Goal: Information Seeking & Learning: Learn about a topic

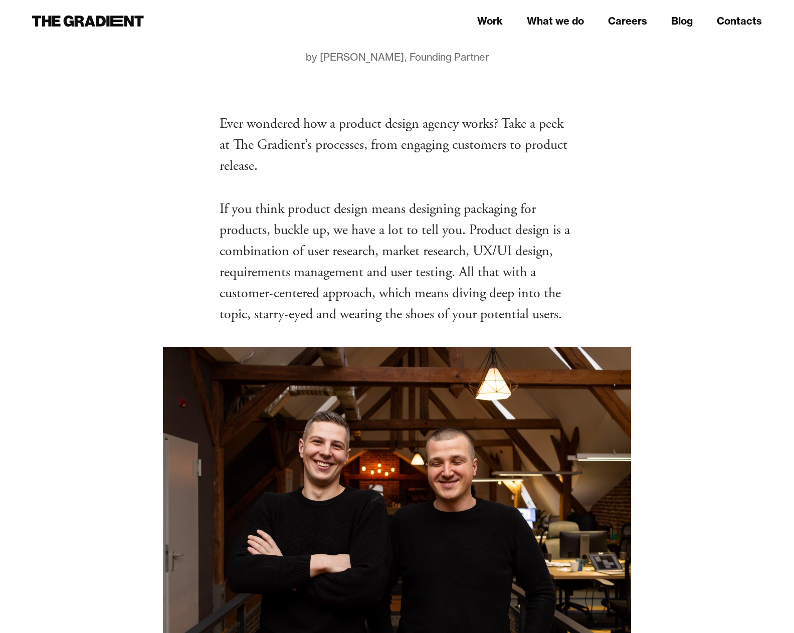
scroll to position [164, 0]
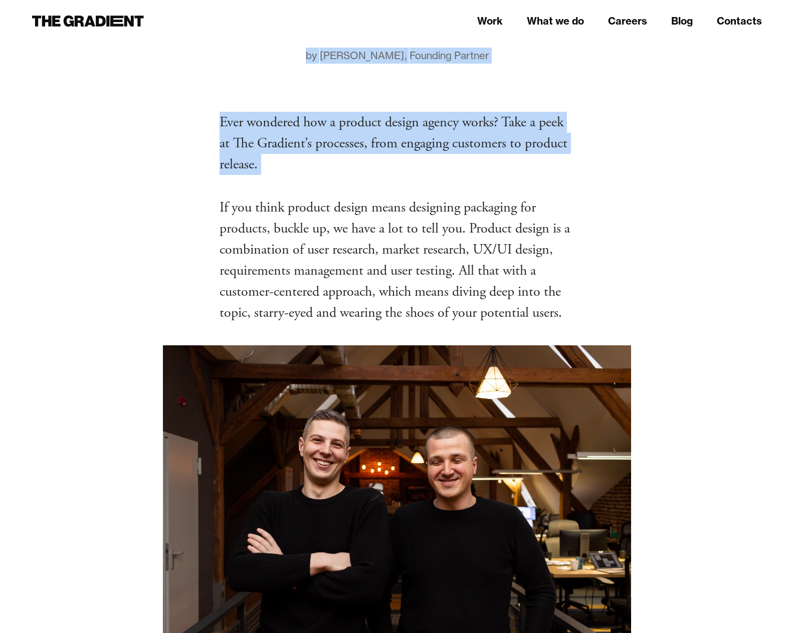
drag, startPoint x: 383, startPoint y: 175, endPoint x: 185, endPoint y: 113, distance: 207.6
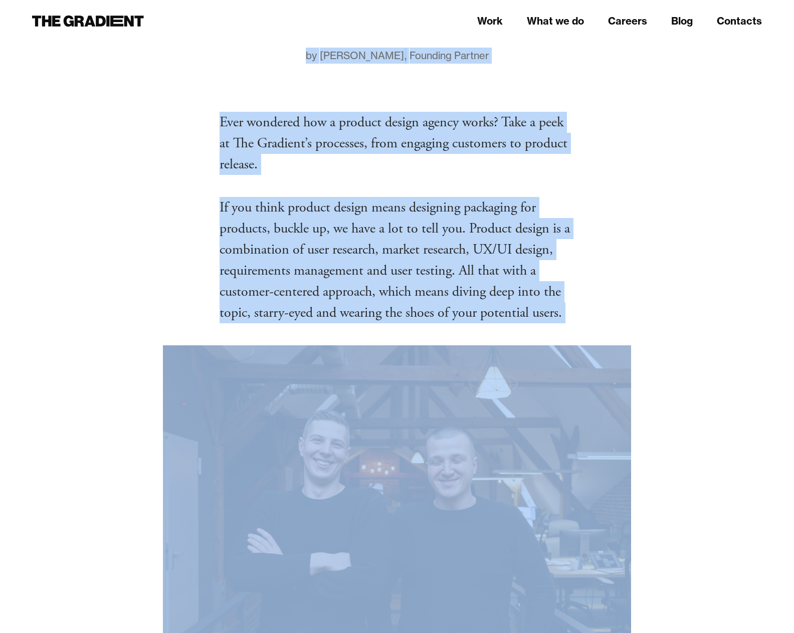
drag, startPoint x: 249, startPoint y: 216, endPoint x: 585, endPoint y: 308, distance: 348.7
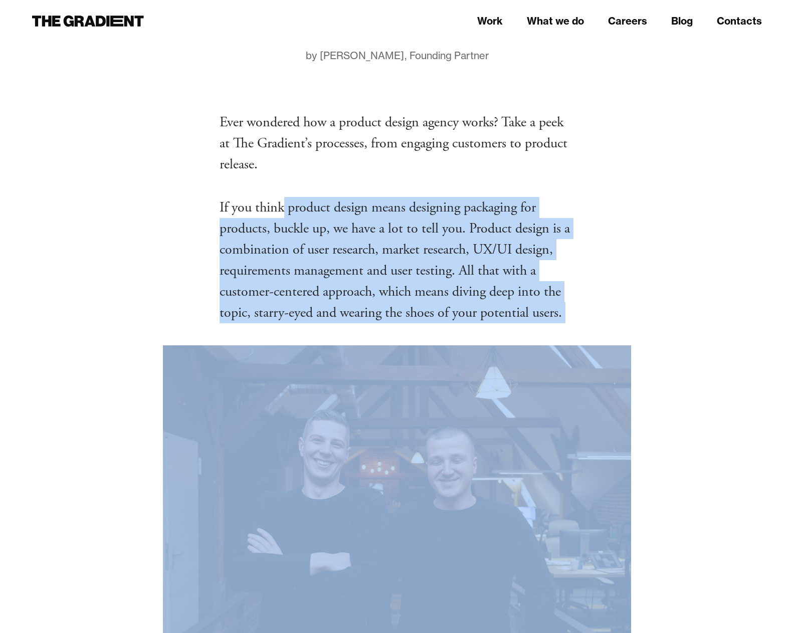
drag, startPoint x: 555, startPoint y: 301, endPoint x: 271, endPoint y: 215, distance: 297.0
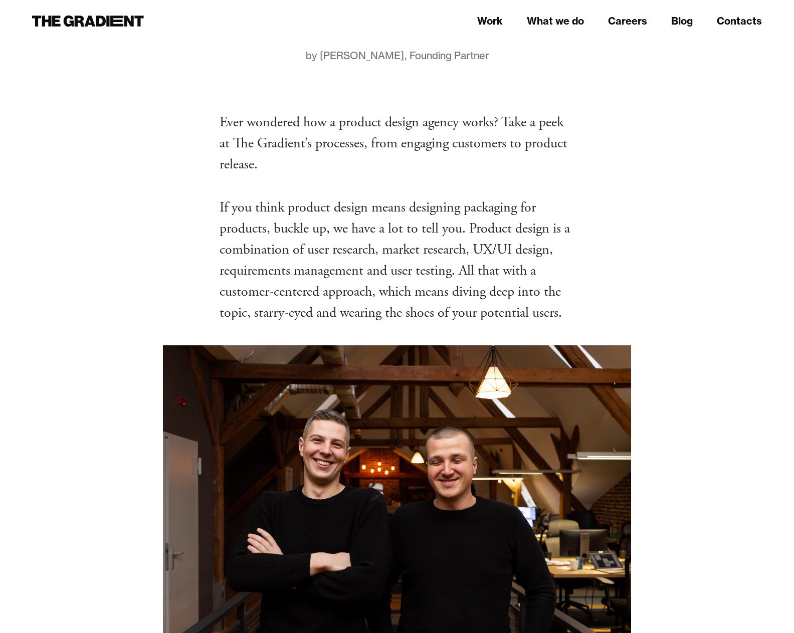
click at [271, 215] on p "If you think product design means designing packaging for products, buckle up, …" at bounding box center [397, 260] width 355 height 126
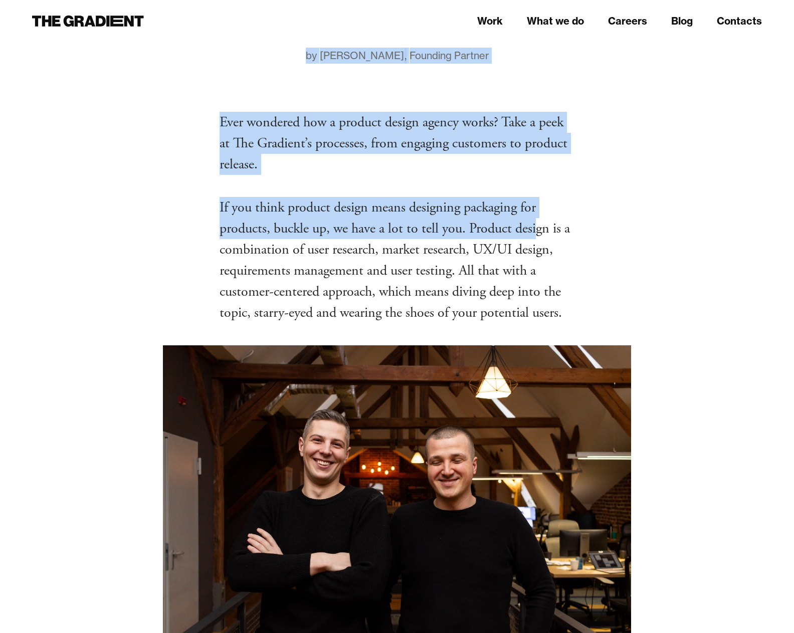
drag, startPoint x: 212, startPoint y: 209, endPoint x: 536, endPoint y: 237, distance: 325.4
click at [536, 237] on p "If you think product design means designing packaging for products, buckle up, …" at bounding box center [397, 260] width 355 height 126
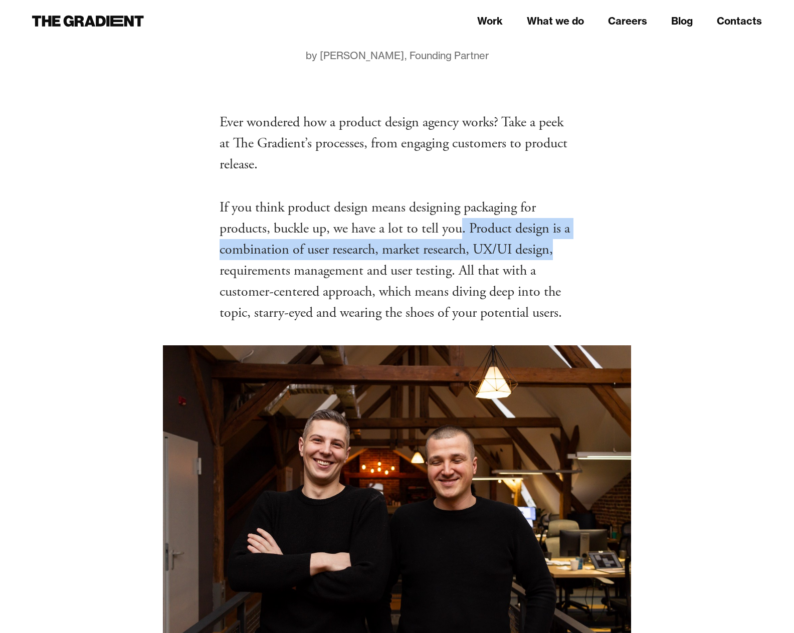
drag, startPoint x: 559, startPoint y: 251, endPoint x: 463, endPoint y: 220, distance: 101.3
click at [463, 220] on p "If you think product design means designing packaging for products, buckle up, …" at bounding box center [397, 260] width 355 height 126
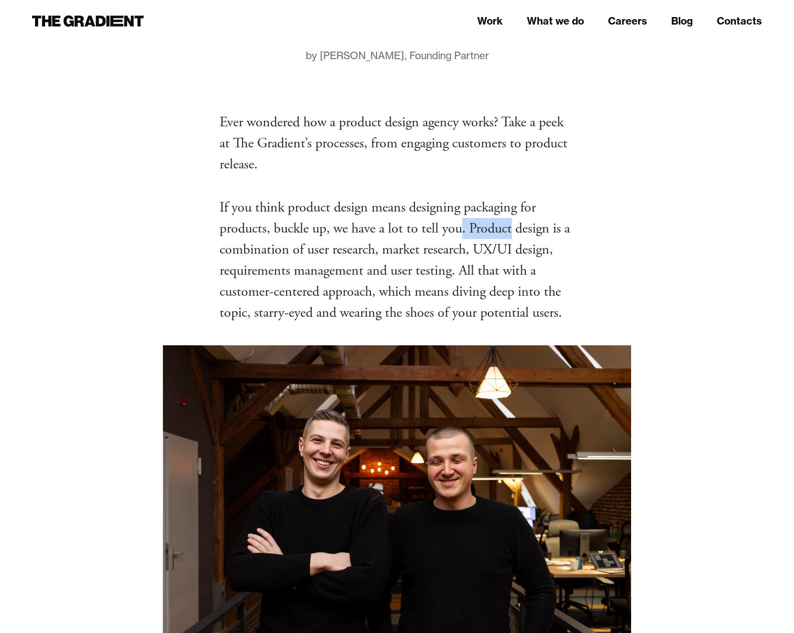
drag, startPoint x: 463, startPoint y: 220, endPoint x: 582, endPoint y: 261, distance: 125.7
click at [554, 253] on p "If you think product design means designing packaging for products, buckle up, …" at bounding box center [397, 260] width 355 height 126
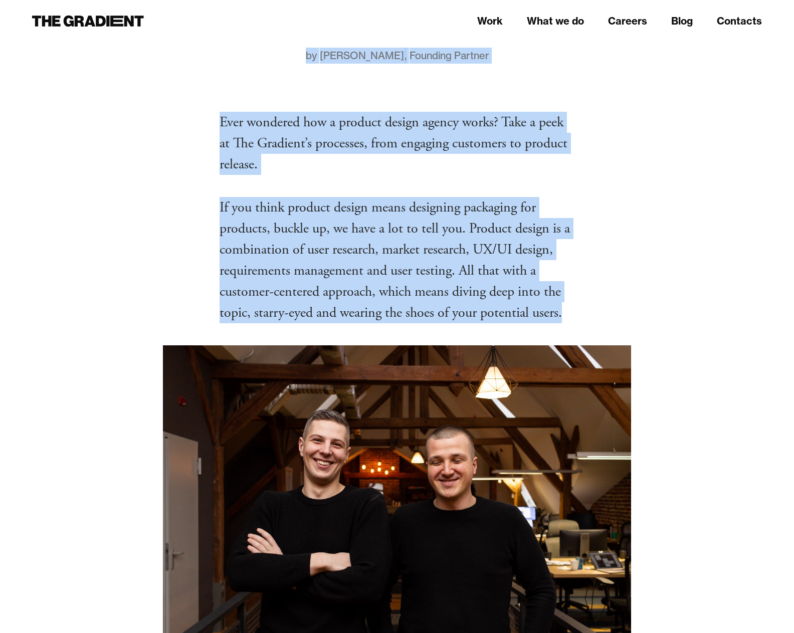
drag, startPoint x: 575, startPoint y: 307, endPoint x: 203, endPoint y: 219, distance: 382.1
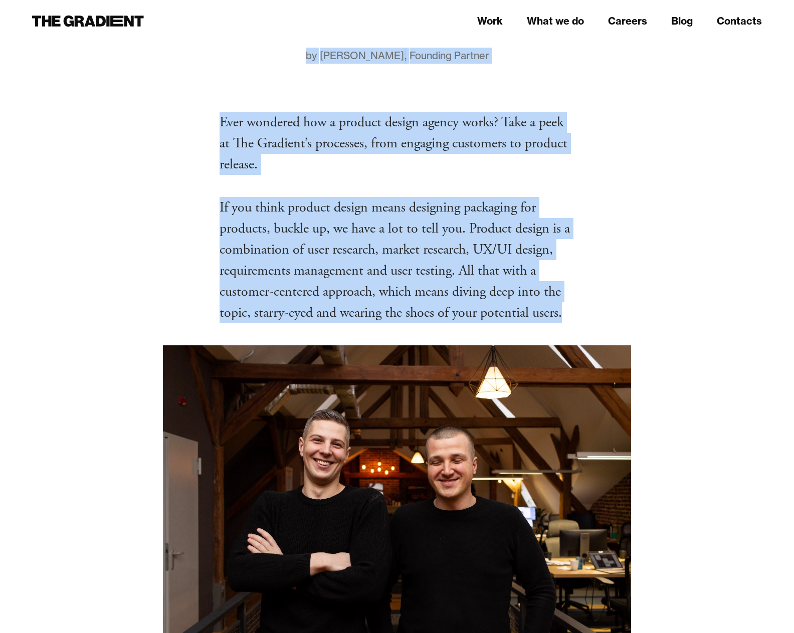
drag, startPoint x: 207, startPoint y: 210, endPoint x: 577, endPoint y: 305, distance: 381.9
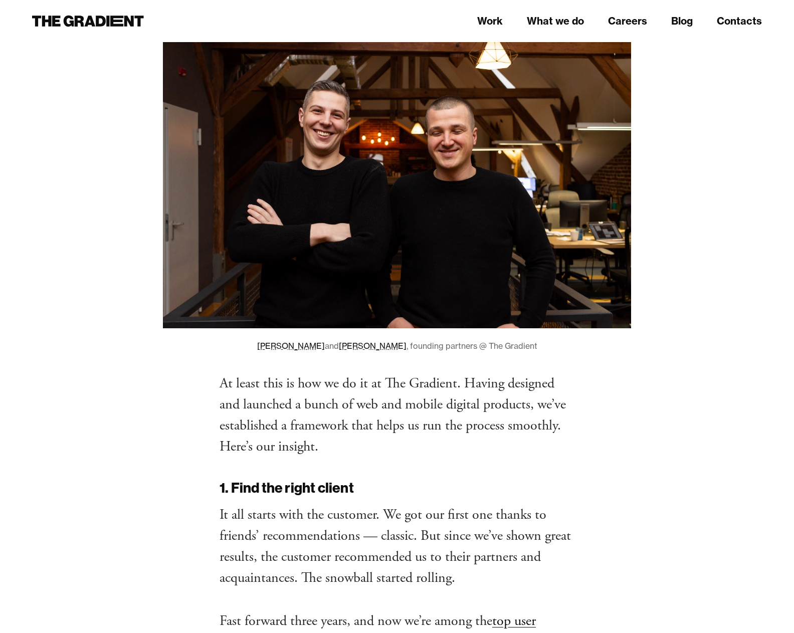
scroll to position [498, 0]
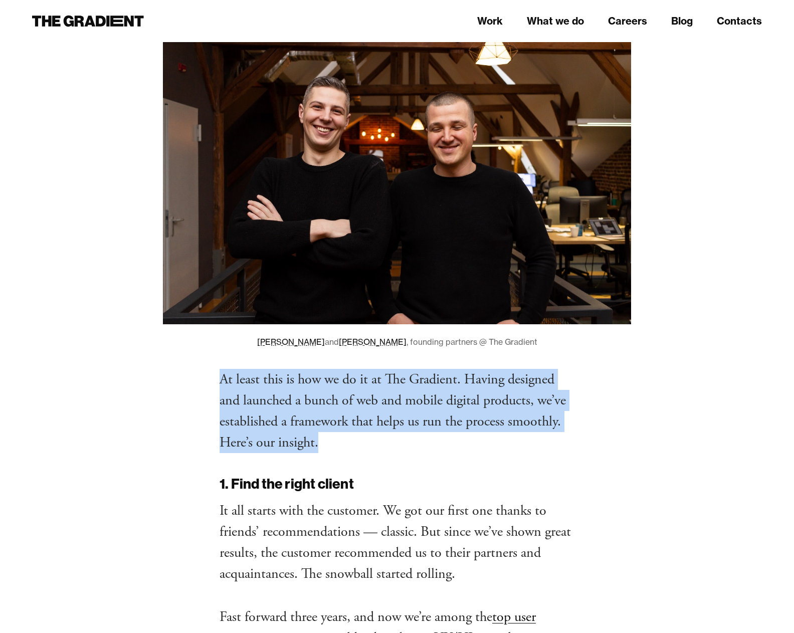
drag, startPoint x: 219, startPoint y: 373, endPoint x: 554, endPoint y: 447, distance: 343.4
click at [554, 447] on p "At least this is how we do it at The Gradient. Having designed and launched a b…" at bounding box center [397, 411] width 355 height 84
drag, startPoint x: 482, startPoint y: 437, endPoint x: 223, endPoint y: 377, distance: 265.9
click at [223, 377] on p "At least this is how we do it at The Gradient. Having designed and launched a b…" at bounding box center [397, 411] width 355 height 84
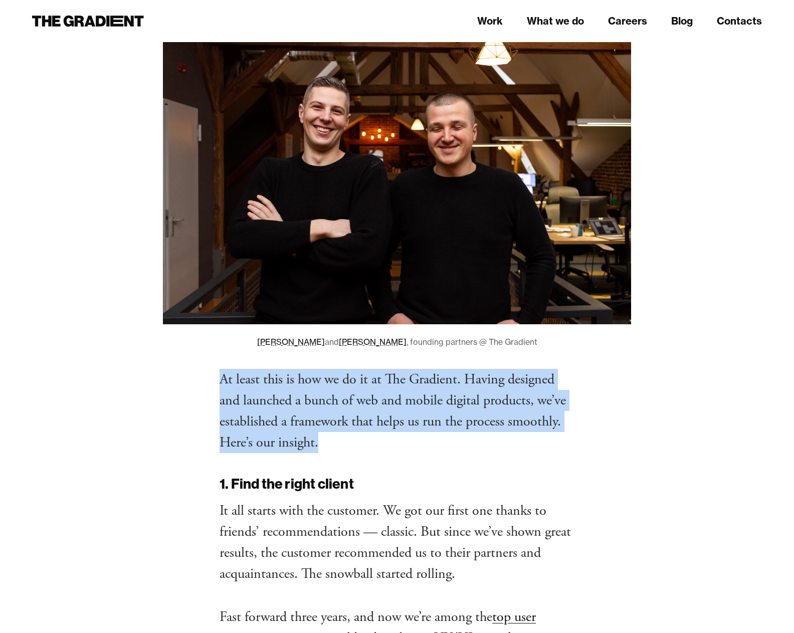
click at [223, 377] on p "At least this is how we do it at The Gradient. Having designed and launched a b…" at bounding box center [397, 411] width 355 height 84
drag, startPoint x: 212, startPoint y: 378, endPoint x: 413, endPoint y: 468, distance: 220.3
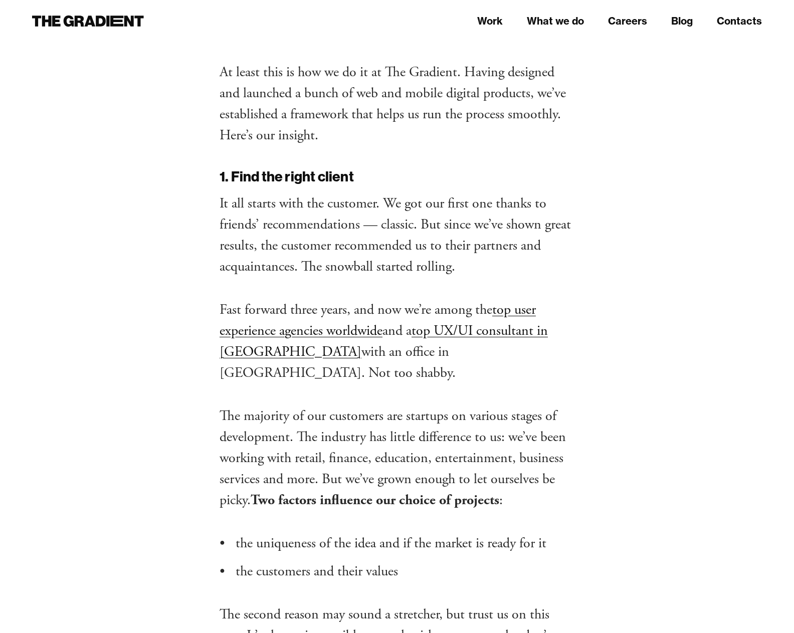
scroll to position [815, 0]
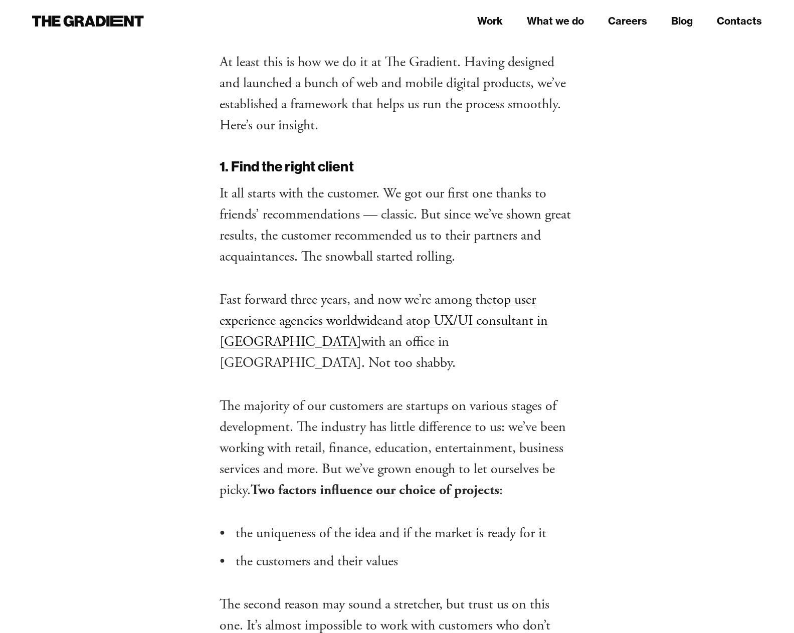
click at [469, 255] on p "It all starts with the customer. We got our first one thanks to friends’ recomm…" at bounding box center [397, 225] width 355 height 84
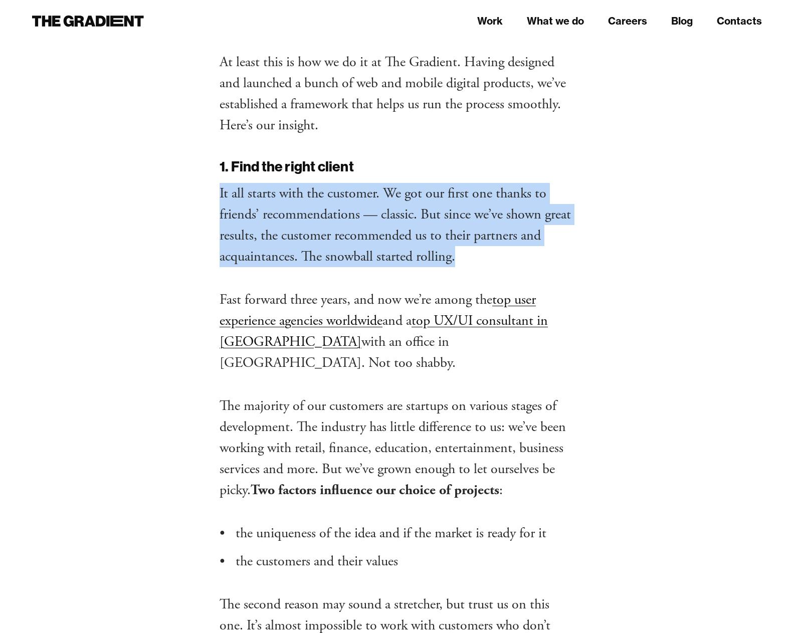
drag, startPoint x: 469, startPoint y: 255, endPoint x: 212, endPoint y: 189, distance: 265.0
click at [471, 264] on p "It all starts with the customer. We got our first one thanks to friends’ recomm…" at bounding box center [397, 225] width 355 height 84
drag, startPoint x: 471, startPoint y: 264, endPoint x: 228, endPoint y: 180, distance: 257.1
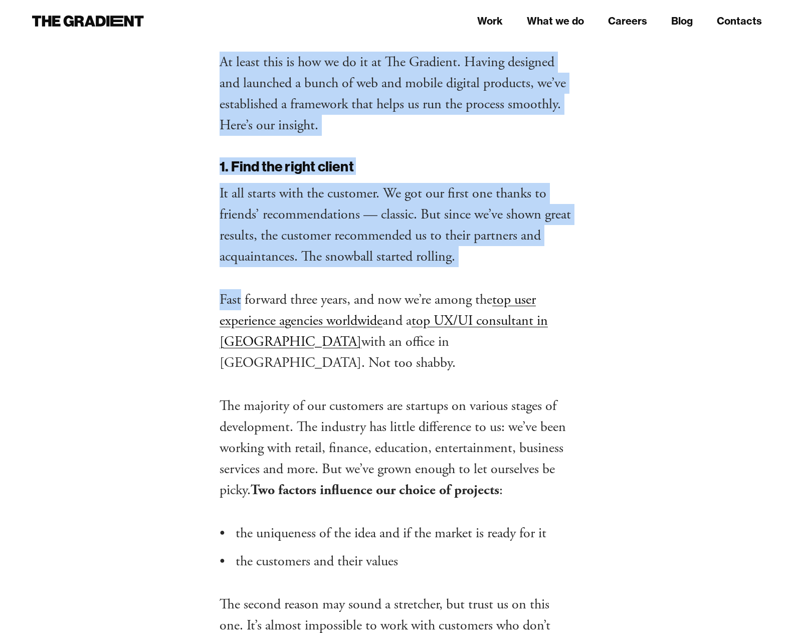
drag, startPoint x: 200, startPoint y: 161, endPoint x: 442, endPoint y: 271, distance: 264.9
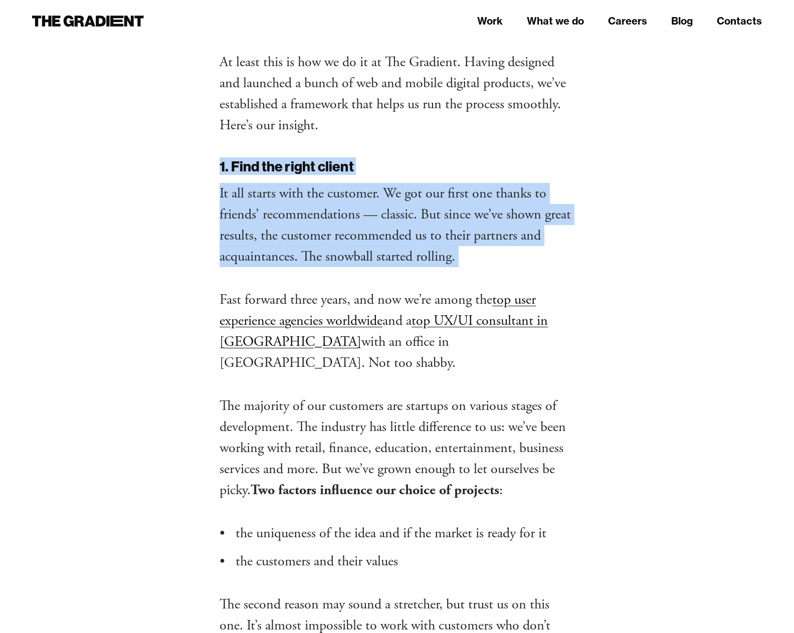
drag, startPoint x: 481, startPoint y: 270, endPoint x: 233, endPoint y: 155, distance: 274.0
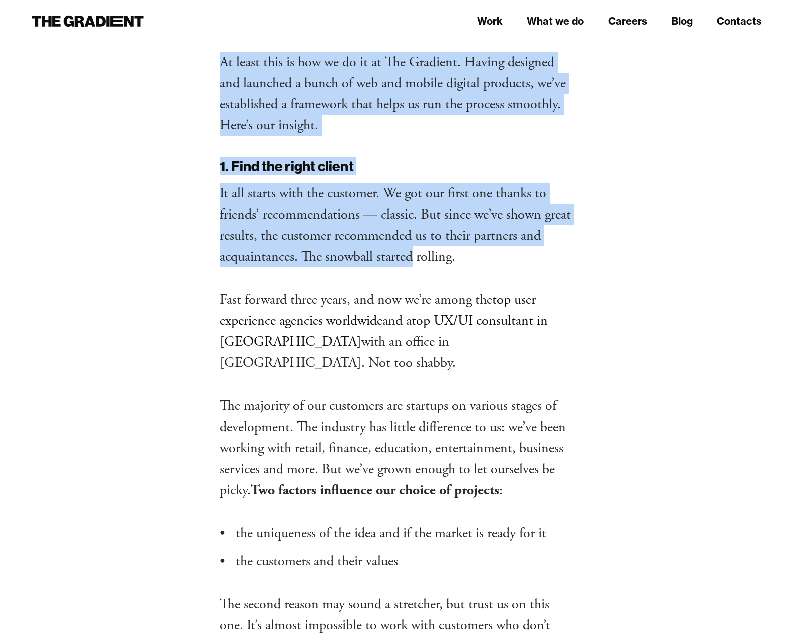
drag, startPoint x: 202, startPoint y: 152, endPoint x: 414, endPoint y: 259, distance: 237.4
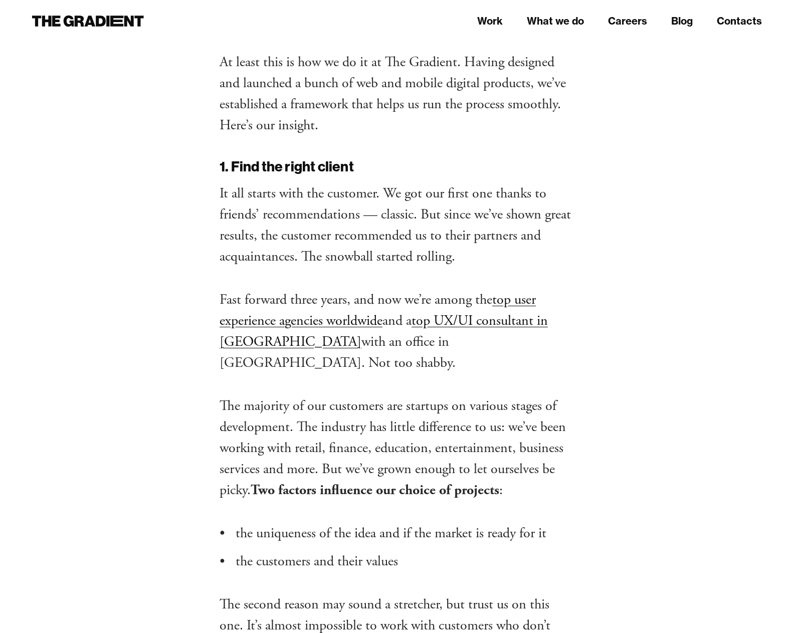
click at [468, 261] on p "It all starts with the customer. We got our first one thanks to friends’ recomm…" at bounding box center [397, 225] width 355 height 84
drag, startPoint x: 468, startPoint y: 261, endPoint x: 299, endPoint y: 252, distance: 168.6
click at [299, 252] on p "It all starts with the customer. We got our first one thanks to friends’ recomm…" at bounding box center [397, 225] width 355 height 84
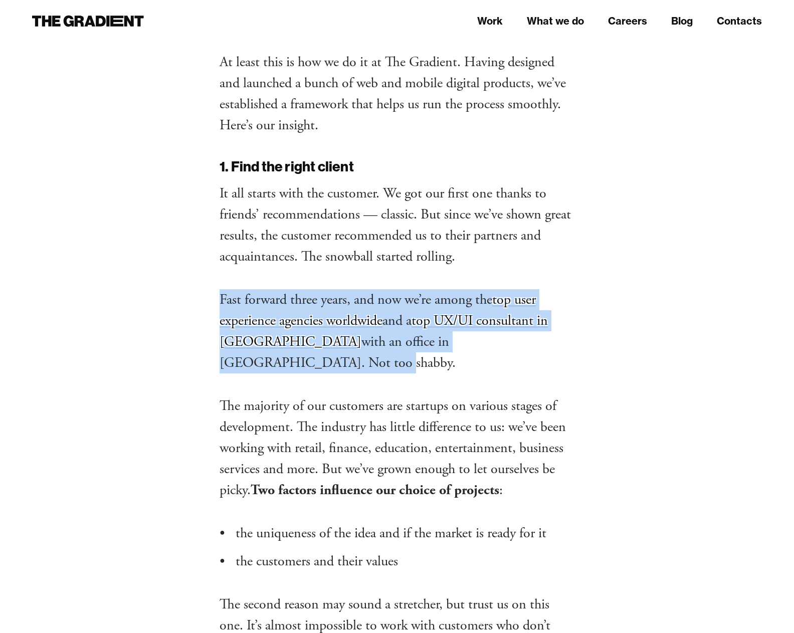
drag, startPoint x: 209, startPoint y: 288, endPoint x: 556, endPoint y: 341, distance: 350.9
click at [556, 341] on p "Fast forward three years, and now we’re among the top user experience agencies …" at bounding box center [397, 331] width 355 height 84
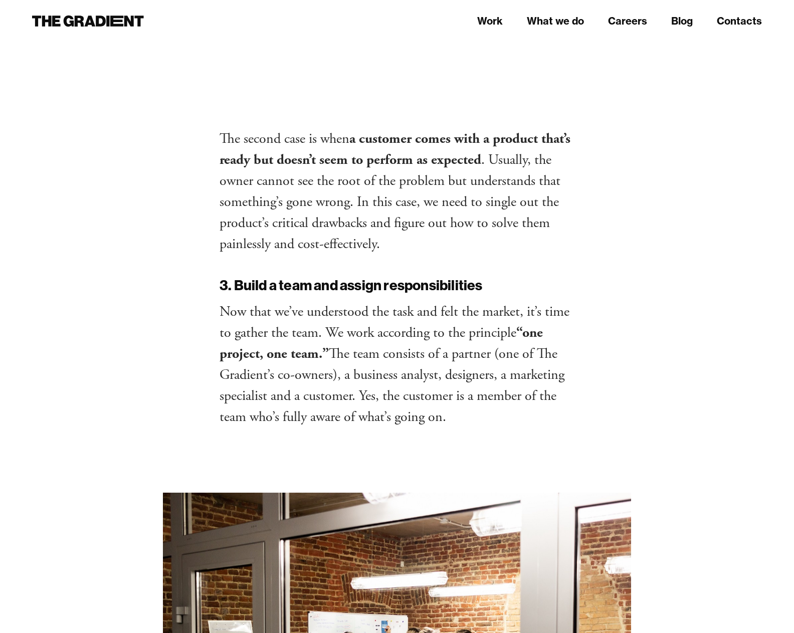
scroll to position [2362, 0]
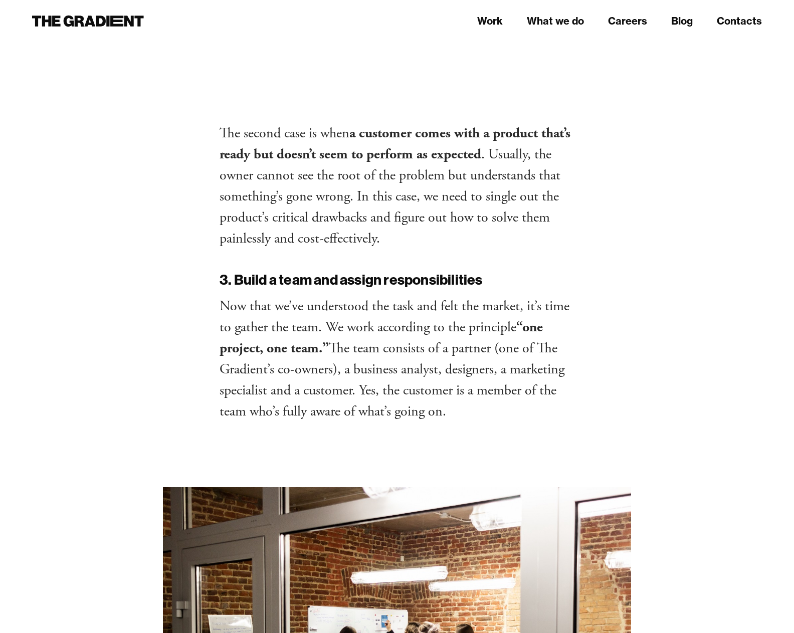
click at [663, 380] on div at bounding box center [677, 435] width 187 height 5412
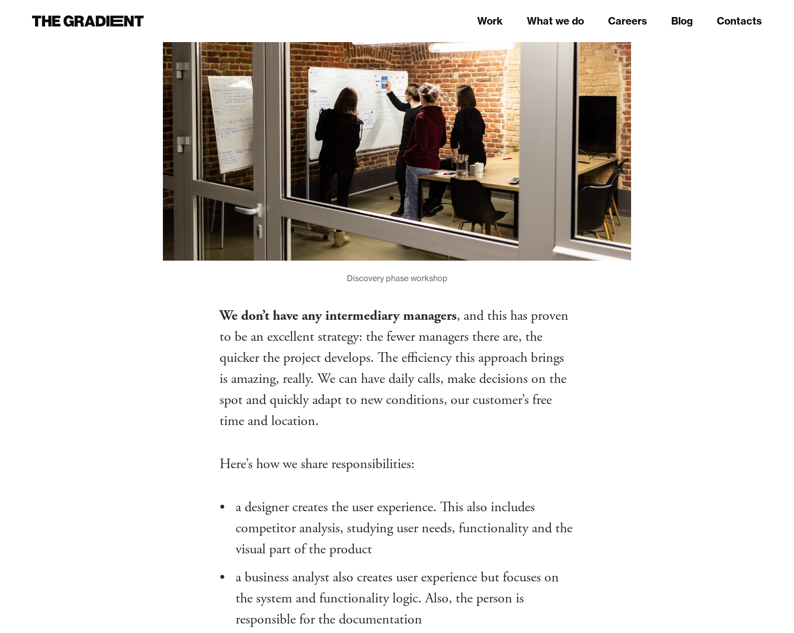
scroll to position [2911, 0]
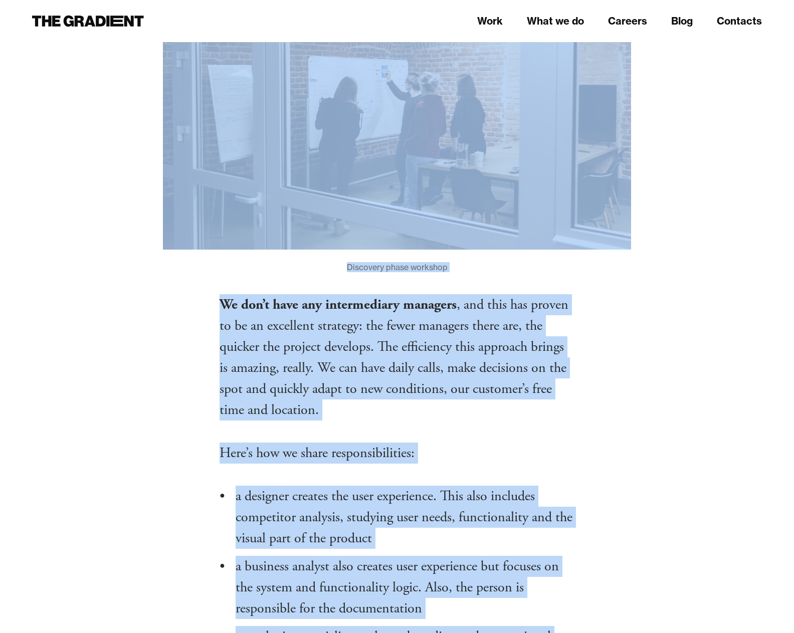
drag, startPoint x: 590, startPoint y: 384, endPoint x: 209, endPoint y: 271, distance: 397.9
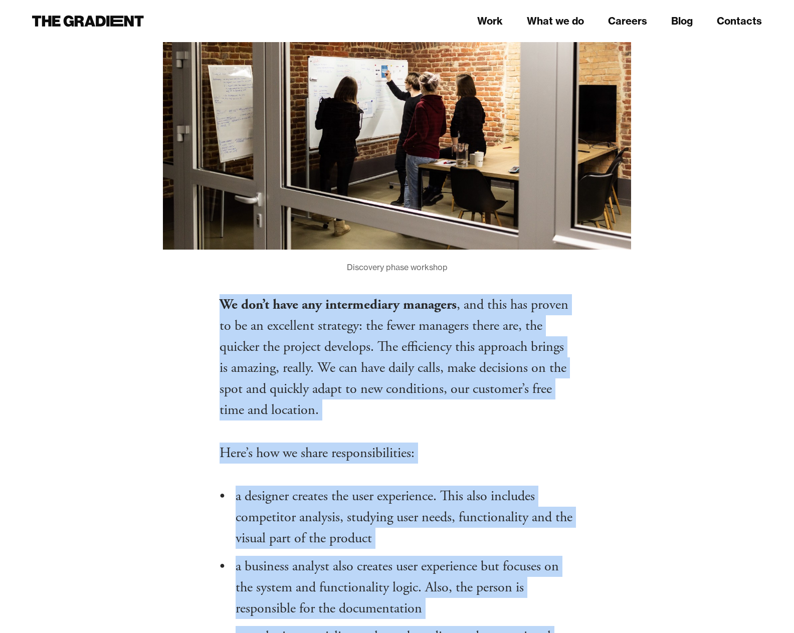
drag, startPoint x: 210, startPoint y: 273, endPoint x: 620, endPoint y: 386, distance: 425.9
drag, startPoint x: 620, startPoint y: 386, endPoint x: 231, endPoint y: 292, distance: 401.1
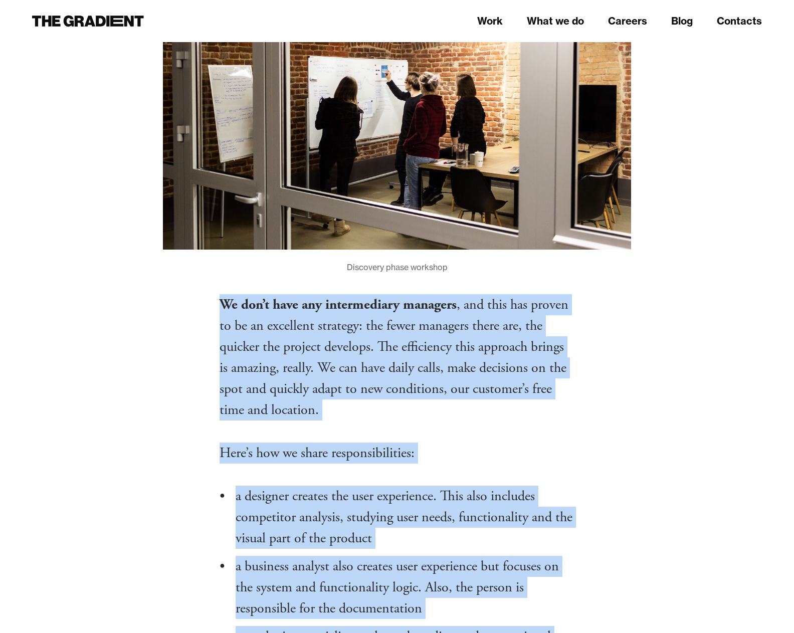
click at [231, 296] on strong "We don’t have any intermediary managers" at bounding box center [338, 305] width 237 height 18
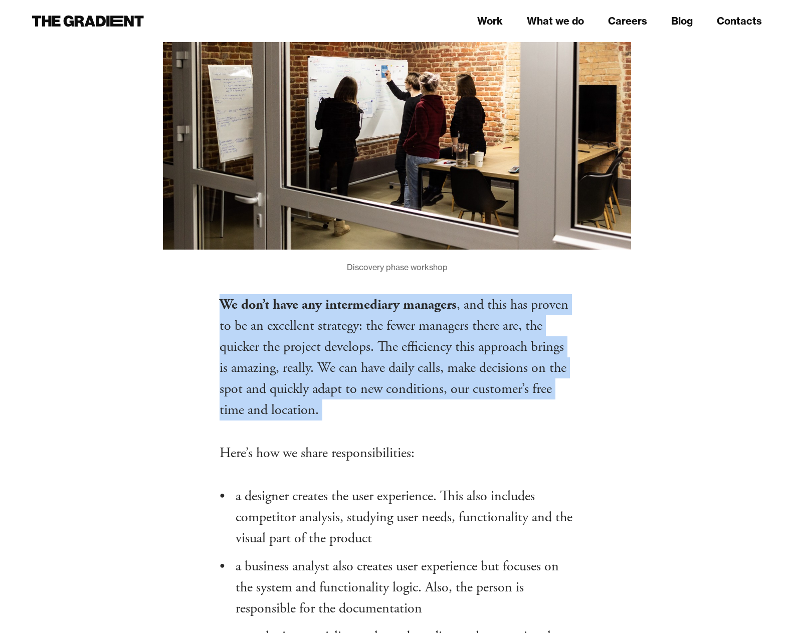
drag, startPoint x: 215, startPoint y: 278, endPoint x: 536, endPoint y: 413, distance: 348.8
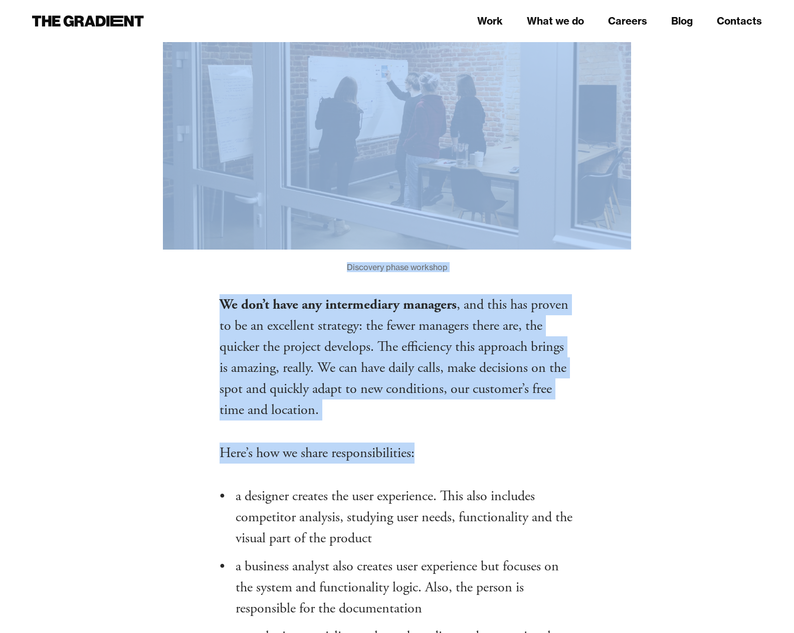
drag, startPoint x: 515, startPoint y: 437, endPoint x: 174, endPoint y: 414, distance: 341.5
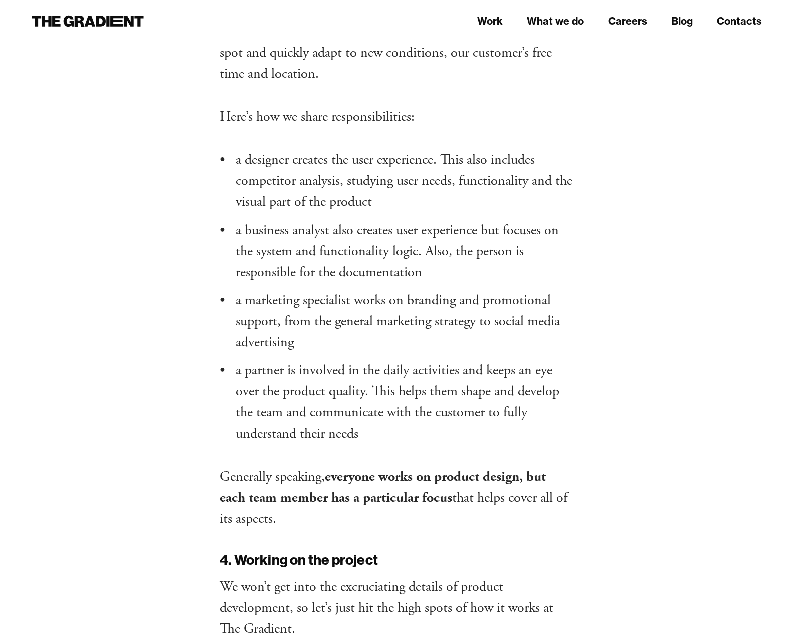
scroll to position [3248, 0]
drag, startPoint x: 355, startPoint y: 502, endPoint x: 165, endPoint y: 146, distance: 402.7
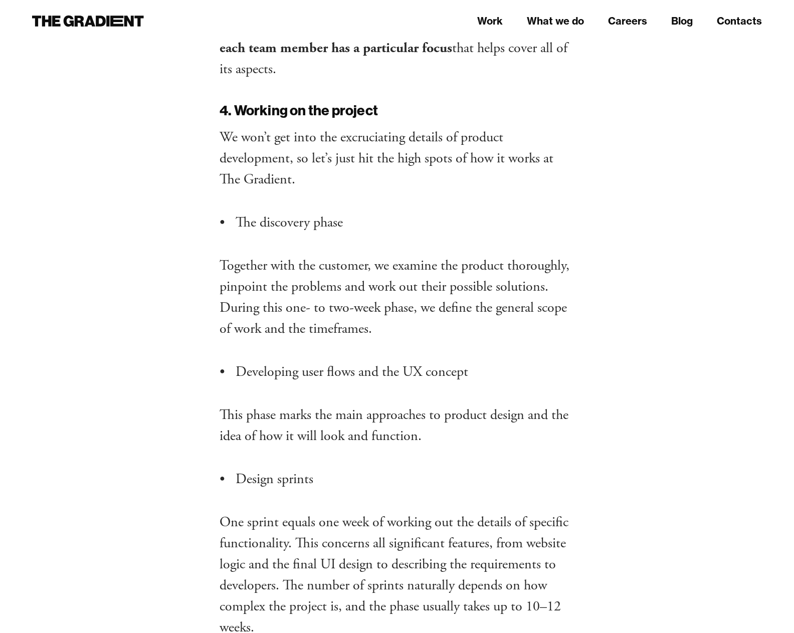
scroll to position [3698, 0]
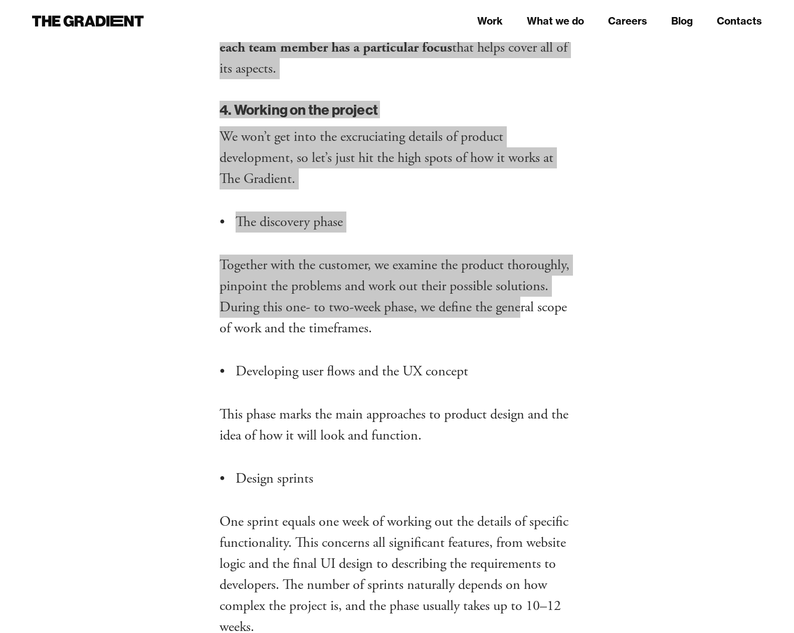
drag, startPoint x: 203, startPoint y: 87, endPoint x: 527, endPoint y: 286, distance: 380.7
